Goal: Task Accomplishment & Management: Manage account settings

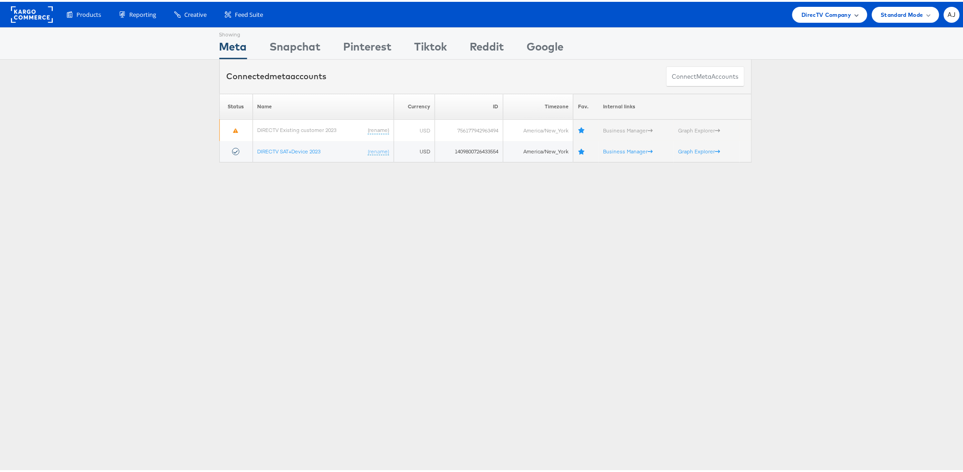
click at [822, 14] on span "DirecTV Company" at bounding box center [826, 13] width 50 height 10
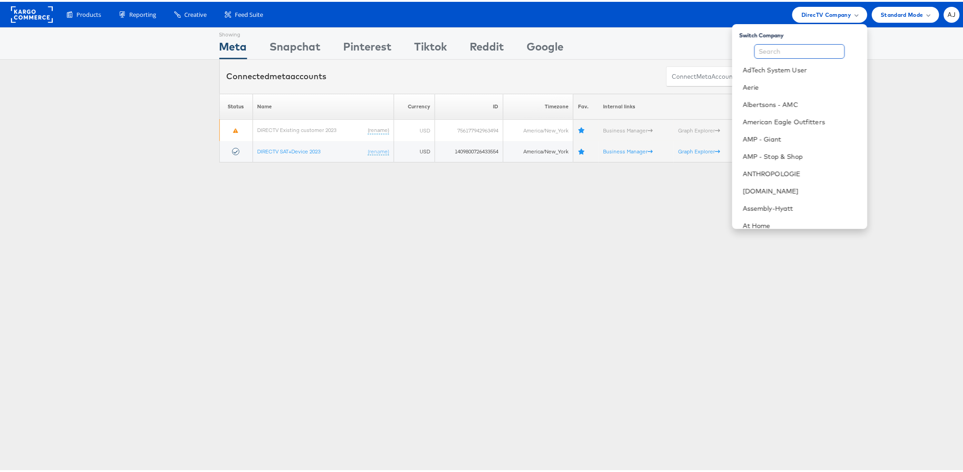
click at [807, 54] on input "text" at bounding box center [799, 49] width 91 height 15
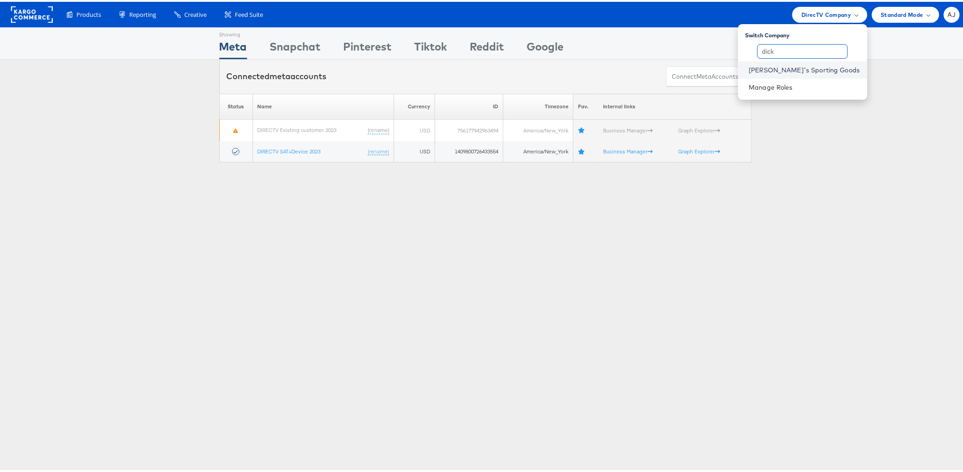
type input "dick"
click at [823, 72] on link "Dick's Sporting Goods" at bounding box center [804, 68] width 111 height 9
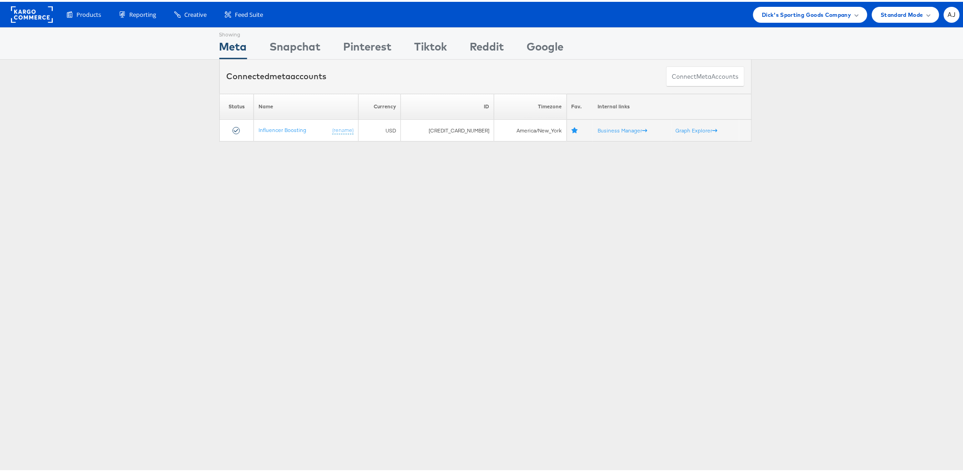
click at [581, 310] on div "Showing Meta Showing [GEOGRAPHIC_DATA] Showing Pinterest Showing Tiktok Showing…" at bounding box center [485, 252] width 970 height 455
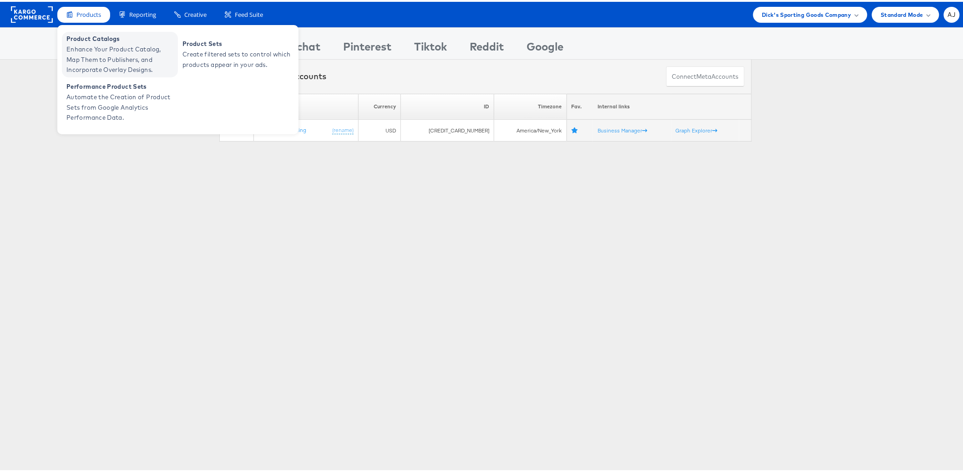
click at [99, 46] on span "Enhance Your Product Catalog, Map Them to Publishers, and Incorporate Overlay D…" at bounding box center [120, 57] width 109 height 31
